Goal: Check status: Check status

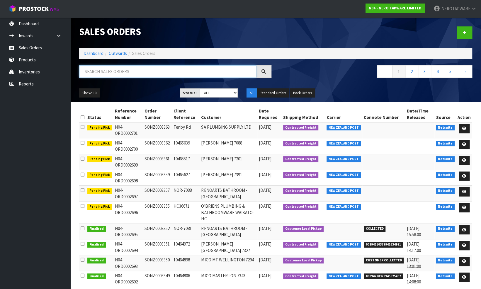
click at [120, 73] on input "text" at bounding box center [167, 71] width 177 height 13
paste input "SONZ0003326"
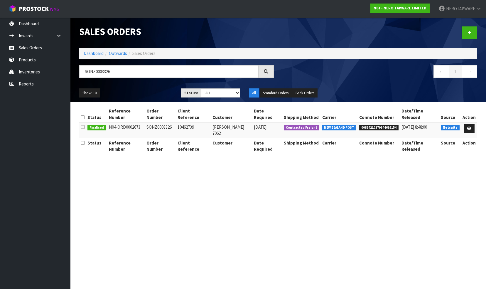
click at [381, 125] on span "00894210379944695154" at bounding box center [378, 128] width 39 height 6
copy span "00894210379944695154"
click at [128, 72] on input "SONZ0003326" at bounding box center [168, 71] width 179 height 13
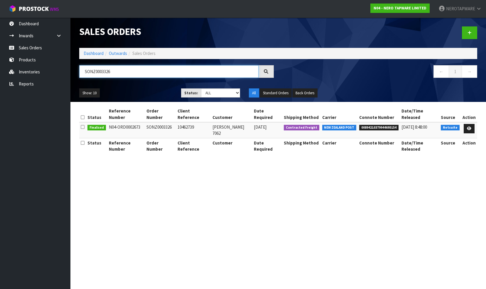
paste input "1001"
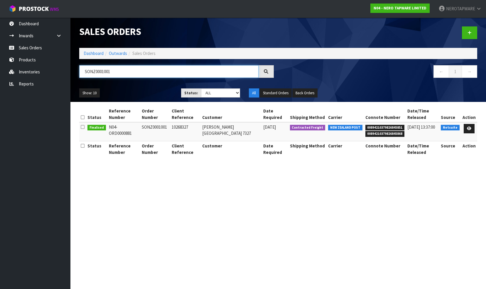
type input "SONZ0001001"
click at [382, 125] on span "00894210379826845851" at bounding box center [384, 128] width 39 height 6
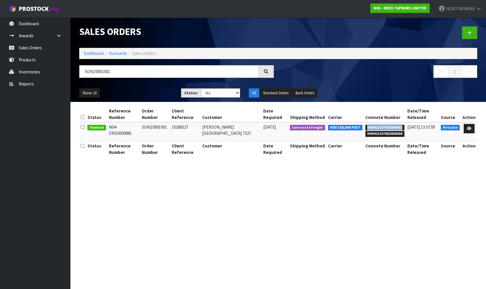
click at [382, 125] on span "00894210379826845851" at bounding box center [384, 128] width 39 height 6
click at [471, 126] on icon at bounding box center [469, 128] width 4 height 4
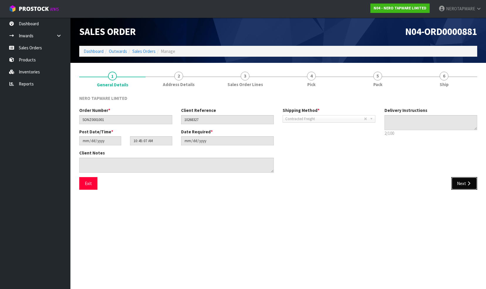
click at [470, 185] on icon "button" at bounding box center [469, 183] width 6 height 4
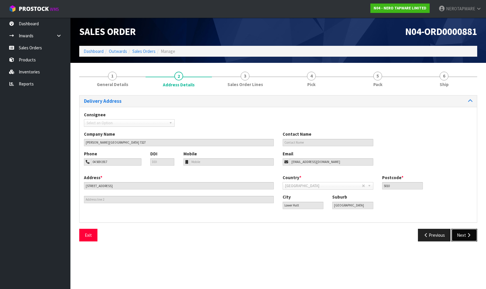
click at [459, 233] on button "Next" at bounding box center [464, 234] width 26 height 13
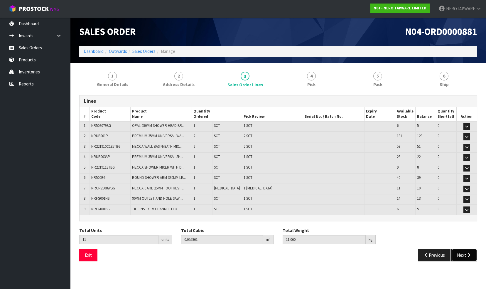
click at [459, 255] on button "Next" at bounding box center [464, 254] width 26 height 13
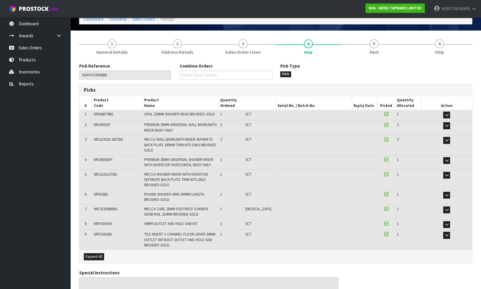
scroll to position [59, 0]
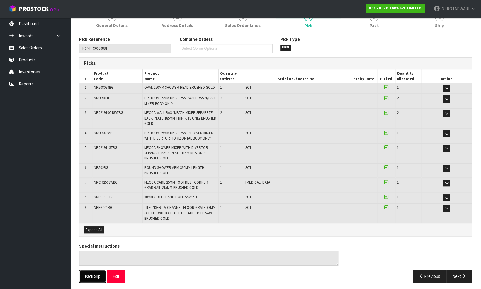
click at [90, 273] on button "Pack Slip" at bounding box center [92, 275] width 27 height 13
click at [30, 49] on link "Sales Orders" at bounding box center [35, 48] width 70 height 12
